Goal: Find specific page/section: Find specific page/section

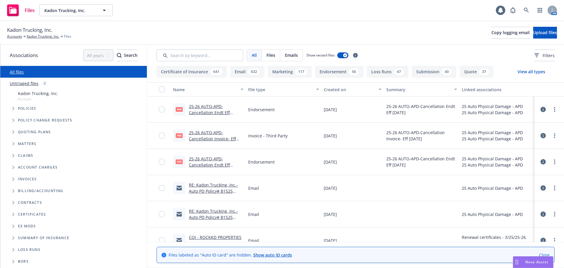
click at [541, 255] on link "Close" at bounding box center [544, 255] width 11 height 6
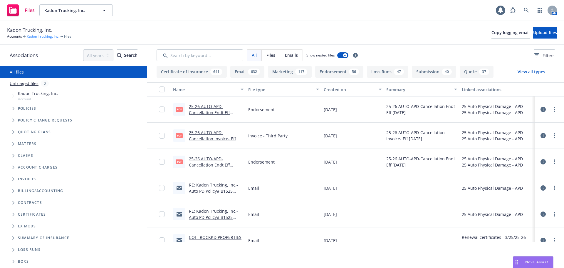
click at [34, 35] on link "Kadon Trucking, Inc." at bounding box center [43, 36] width 33 height 5
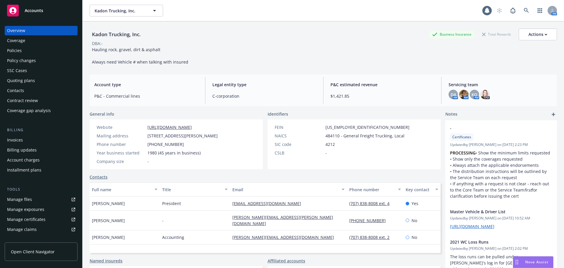
click at [16, 49] on div "Policies" at bounding box center [14, 50] width 15 height 9
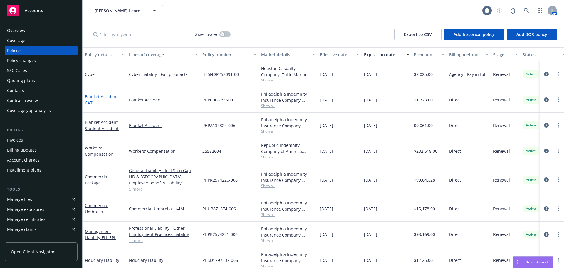
click at [107, 99] on link "Blanket Accident - CAT" at bounding box center [102, 100] width 34 height 12
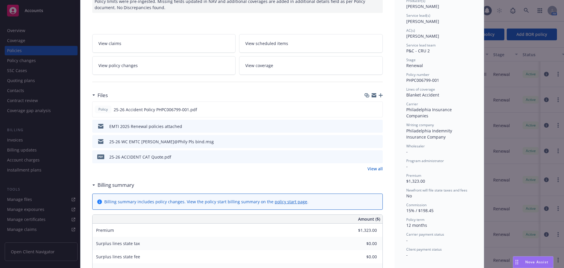
scroll to position [77, 0]
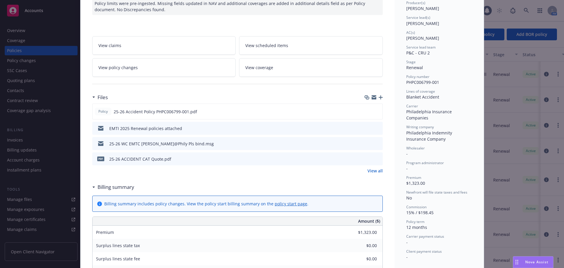
click at [375, 171] on link "View all" at bounding box center [375, 171] width 15 height 6
